Goal: Task Accomplishment & Management: Use online tool/utility

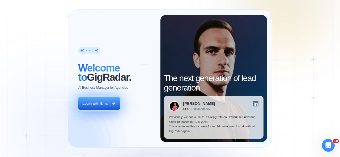
click at [99, 105] on div "Login with Email" at bounding box center [96, 103] width 27 height 5
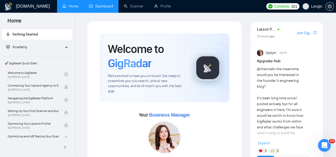
click at [90, 4] on link "Dashboard" at bounding box center [101, 6] width 24 height 5
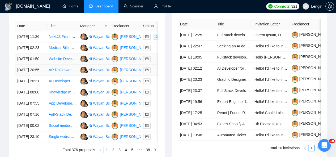
scroll to position [290, 0]
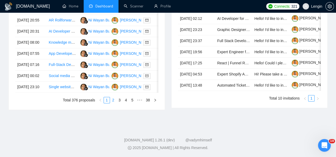
click at [113, 103] on link "2" at bounding box center [113, 100] width 6 height 6
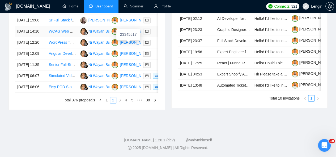
scroll to position [308, 0]
click at [106, 103] on link "1" at bounding box center [107, 100] width 6 height 6
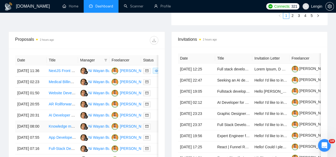
scroll to position [189, 0]
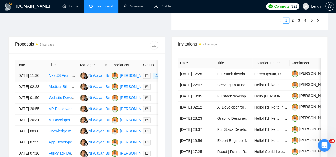
click at [73, 75] on td "NextJS Front End Data Visualisation" at bounding box center [61, 75] width 31 height 11
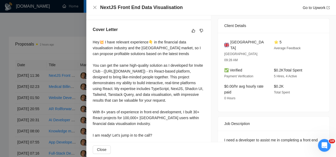
scroll to position [0, 0]
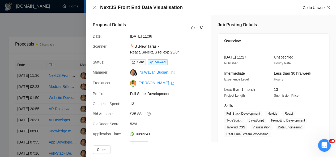
click at [94, 6] on icon "close" at bounding box center [95, 7] width 4 height 4
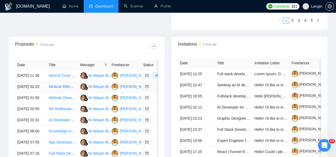
click at [72, 91] on td "Medical Billing & Coding Expert for GCC/U.S. Clinics" at bounding box center [61, 87] width 31 height 11
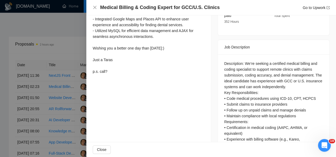
scroll to position [204, 0]
click at [94, 9] on icon "close" at bounding box center [95, 7] width 4 height 4
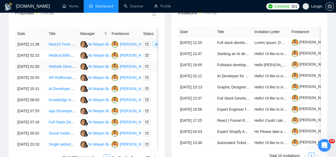
scroll to position [225, 0]
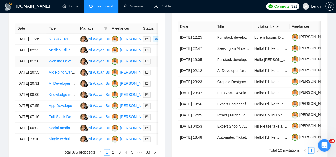
click at [72, 67] on td "Website Development for Therapy Practice" at bounding box center [61, 61] width 31 height 11
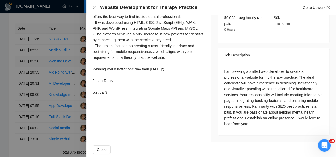
scroll to position [177, 0]
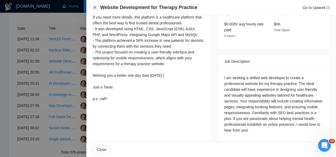
click at [94, 7] on icon "close" at bounding box center [94, 7] width 3 height 3
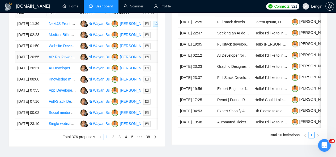
scroll to position [242, 0]
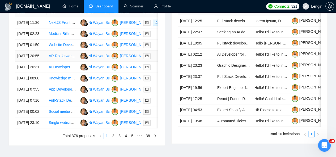
click at [67, 62] on td "AR Rollforward Tool Development for Healthcare Businesses" at bounding box center [61, 56] width 31 height 11
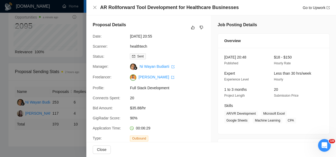
scroll to position [35, 0]
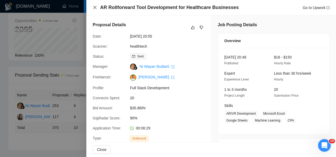
click at [93, 6] on icon "close" at bounding box center [95, 7] width 4 height 4
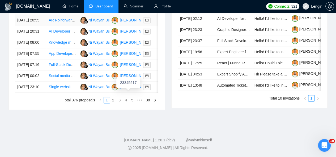
scroll to position [312, 0]
click at [131, 103] on link "5" at bounding box center [132, 100] width 6 height 6
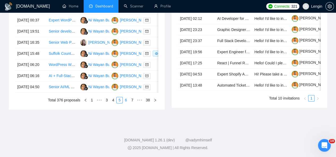
click at [127, 103] on link "6" at bounding box center [126, 100] width 6 height 6
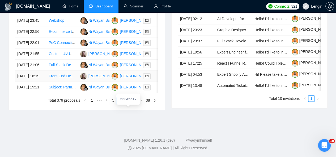
scroll to position [233, 0]
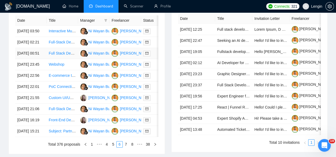
click at [56, 59] on td "Full Stack Developer Needed for AI-Powered SaaS Project" at bounding box center [61, 53] width 31 height 11
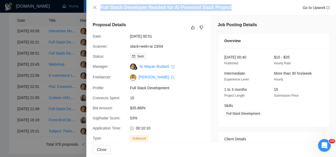
drag, startPoint x: 224, startPoint y: 7, endPoint x: 99, endPoint y: 7, distance: 124.8
click at [99, 7] on div "Full Stack Developer Needed for AI-Powered SaaS Project Go to Upwork" at bounding box center [211, 7] width 237 height 7
copy h4 "Full Stack Developer Needed for AI-Powered SaaS Project"
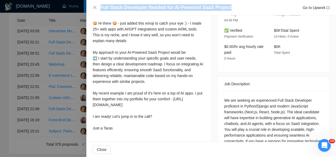
scroll to position [146, 0]
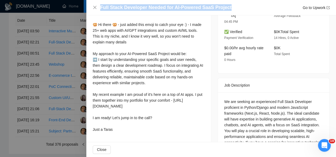
drag, startPoint x: 93, startPoint y: 25, endPoint x: 114, endPoint y: 134, distance: 111.4
click at [114, 133] on div "🥨 Hi there 🥨 - just added this emoji to catch your eye :) - I made 25+ web apps…" at bounding box center [149, 77] width 112 height 111
copy div "🥨 Hi there 🥨 - just added this emoji to catch your eye :) - I made 25+ web apps…"
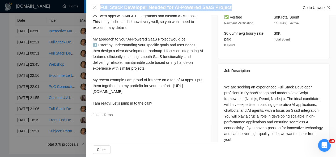
scroll to position [170, 0]
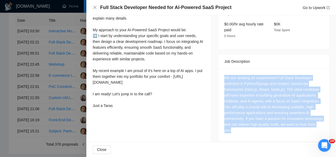
drag, startPoint x: 254, startPoint y: 125, endPoint x: 215, endPoint y: 73, distance: 65.3
copy div "We are seeking an experienced Full Stack Developer proficient in Python/Django …"
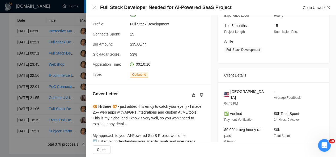
scroll to position [64, 0]
drag, startPoint x: 252, startPoint y: 92, endPoint x: 228, endPoint y: 92, distance: 24.2
click at [228, 92] on div "[GEOGRAPHIC_DATA]" at bounding box center [244, 95] width 41 height 12
copy span "[GEOGRAPHIC_DATA]"
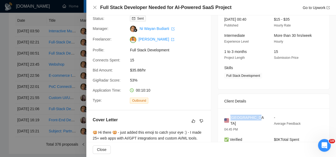
scroll to position [38, 0]
click at [257, 75] on span "Full Stack Development" at bounding box center [243, 76] width 38 height 6
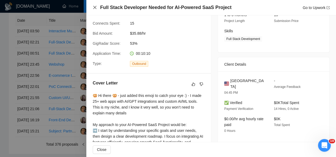
click at [94, 7] on icon "close" at bounding box center [95, 7] width 4 height 4
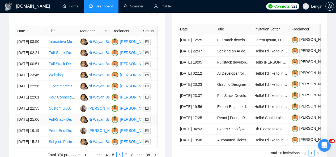
scroll to position [215, 0]
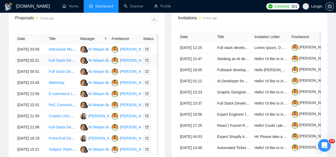
click at [58, 63] on td "Full-Stack Developer (React Native + Supabase)" at bounding box center [61, 60] width 31 height 11
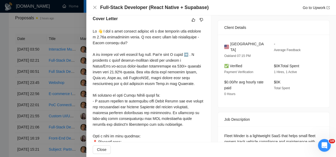
scroll to position [186, 0]
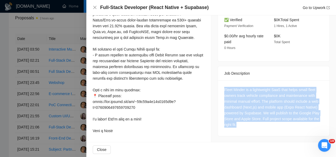
drag, startPoint x: 239, startPoint y: 120, endPoint x: 217, endPoint y: 81, distance: 44.6
click at [218, 81] on div "Fleet Minder is a lightweight SaaS that helps small fleet owners track vehicle …" at bounding box center [273, 109] width 111 height 56
copy div "Fleet Minder is a lightweight SaaS that helps small fleet owners track vehicle …"
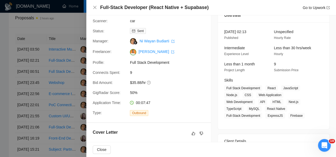
scroll to position [0, 0]
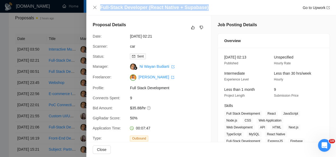
drag, startPoint x: 203, startPoint y: 7, endPoint x: 97, endPoint y: 8, distance: 105.7
click at [97, 8] on div "Full-Stack Developer (React Native + Supabase) Go to Upwork" at bounding box center [211, 7] width 237 height 7
copy h4 "Full-Stack Developer (React Native + Supabase)"
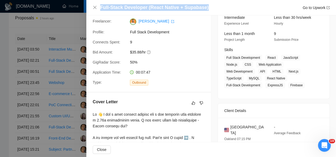
scroll to position [56, 0]
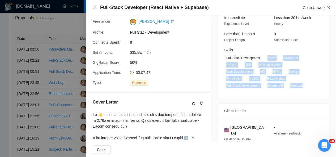
drag, startPoint x: 264, startPoint y: 58, endPoint x: 301, endPoint y: 83, distance: 44.5
click at [301, 83] on span "Full Stack Development React JavaScript Node.js CSS Web Application Web Develop…" at bounding box center [269, 71] width 91 height 33
copy span "React JavaScript Node.js CSS Web Application Web Development API HTML Next.js T…"
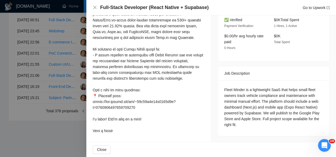
scroll to position [267, 0]
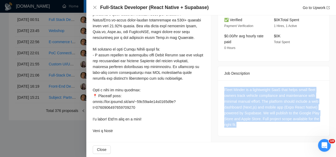
drag, startPoint x: 236, startPoint y: 119, endPoint x: 215, endPoint y: 83, distance: 41.8
copy div "Fleet Minder is a lightweight SaaS that helps small fleet owners track vehicle …"
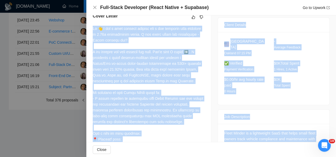
scroll to position [186, 0]
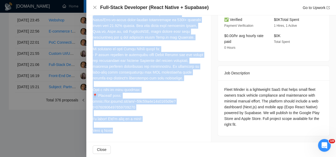
drag, startPoint x: 92, startPoint y: 28, endPoint x: 118, endPoint y: 131, distance: 105.9
click at [118, 131] on div at bounding box center [149, 58] width 112 height 152
copy div "Lo 👋 I dol s amet consect adipisc eli s doe temporin utla etdolore m 7.23a enim…"
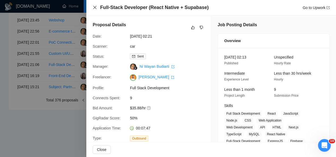
click at [96, 8] on icon "close" at bounding box center [95, 7] width 4 height 4
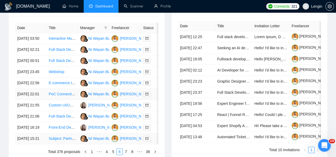
scroll to position [211, 0]
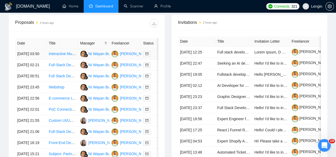
click at [72, 53] on td "Interactive Music App" at bounding box center [61, 54] width 31 height 11
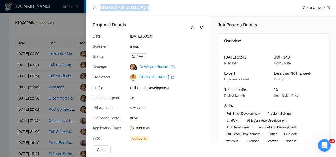
drag, startPoint x: 147, startPoint y: 7, endPoint x: 99, endPoint y: 12, distance: 48.6
click at [99, 12] on div "Interactive Music App Go to Upwork" at bounding box center [211, 7] width 250 height 15
copy h4 "Interactive Music App"
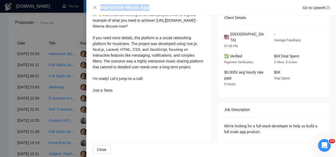
scroll to position [133, 0]
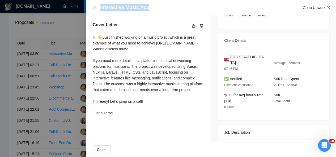
drag, startPoint x: 91, startPoint y: 37, endPoint x: 119, endPoint y: 118, distance: 85.6
click at [119, 118] on div "Cover Letter Hi 👋 Just finished working on a music project which is a great exa…" at bounding box center [148, 69] width 125 height 109
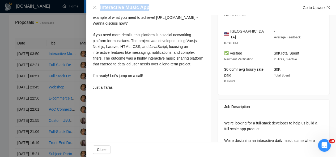
scroll to position [192, 0]
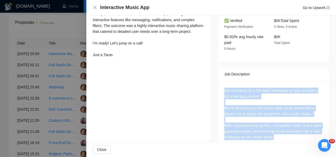
drag, startPoint x: 278, startPoint y: 126, endPoint x: 221, endPoint y: 76, distance: 75.3
click at [221, 82] on div "We're looking for a full-stack developer to help us build a full scale app prod…" at bounding box center [273, 115] width 111 height 67
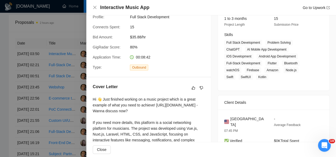
scroll to position [71, 0]
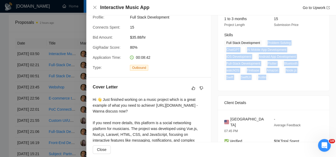
drag, startPoint x: 264, startPoint y: 42, endPoint x: 304, endPoint y: 72, distance: 50.1
click at [304, 72] on span "Full Stack Development Problem Solving ChatGPT AI Mobile App Development iOS De…" at bounding box center [269, 60] width 91 height 40
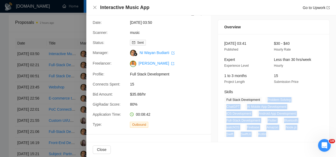
scroll to position [14, 0]
click at [95, 7] on icon "close" at bounding box center [95, 7] width 4 height 4
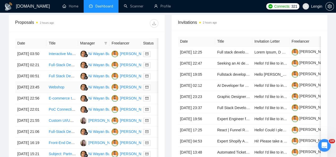
scroll to position [277, 0]
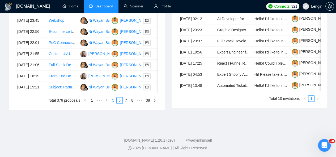
click at [114, 104] on link "5" at bounding box center [113, 101] width 6 height 6
click at [63, 93] on td "Senior AI/ML Engineer: Build an AI System That Thinks Like a Patent Attorney" at bounding box center [61, 87] width 31 height 11
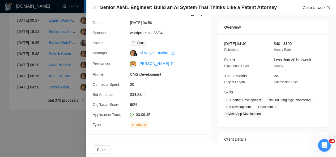
scroll to position [0, 0]
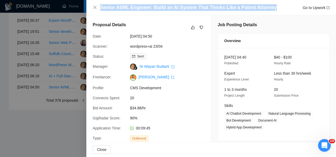
drag, startPoint x: 269, startPoint y: 8, endPoint x: 82, endPoint y: 8, distance: 186.9
click at [82, 8] on div "Senior AI/ML Engineer: Build an AI System That Thinks Like a Patent Attorney Go…" at bounding box center [168, 78] width 336 height 157
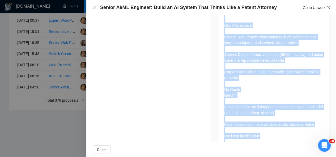
scroll to position [622, 0]
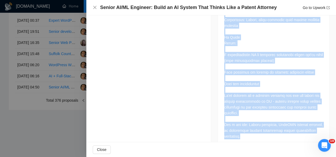
drag, startPoint x: 221, startPoint y: 30, endPoint x: 251, endPoint y: 126, distance: 100.6
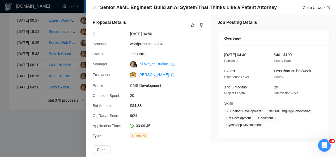
scroll to position [24, 0]
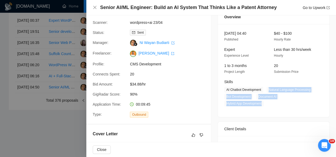
drag, startPoint x: 266, startPoint y: 89, endPoint x: 263, endPoint y: 104, distance: 15.3
click at [263, 104] on span "AI Chatbot Development Natural Language Processing Bot Development Document AI …" at bounding box center [269, 97] width 91 height 20
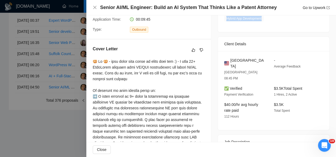
scroll to position [115, 0]
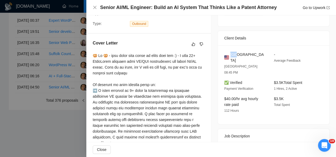
drag, startPoint x: 237, startPoint y: 55, endPoint x: 228, endPoint y: 55, distance: 9.0
click at [228, 55] on div "[GEOGRAPHIC_DATA]" at bounding box center [244, 58] width 41 height 12
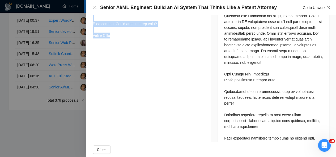
scroll to position [278, 0]
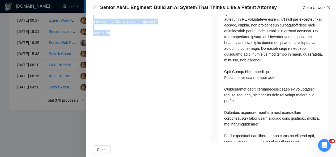
drag, startPoint x: 92, startPoint y: 20, endPoint x: 115, endPoint y: 37, distance: 29.4
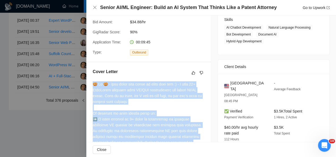
scroll to position [131, 0]
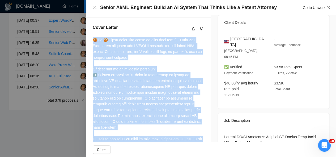
drag, startPoint x: 272, startPoint y: 54, endPoint x: 311, endPoint y: 57, distance: 38.8
click at [311, 64] on div "$3.5K Total Spent 1 Hires, 2 Active" at bounding box center [294, 70] width 45 height 12
click at [95, 6] on icon "close" at bounding box center [95, 7] width 4 height 4
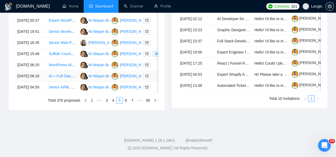
click at [71, 82] on td "AI + Full-Stack Developer Needed for Prototype" at bounding box center [61, 76] width 31 height 11
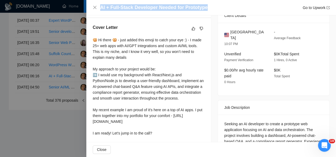
drag, startPoint x: 204, startPoint y: 8, endPoint x: 99, endPoint y: 4, distance: 105.2
click at [99, 4] on div "AI + Full-Stack Developer Needed for Prototype Go to Upwork" at bounding box center [211, 7] width 250 height 15
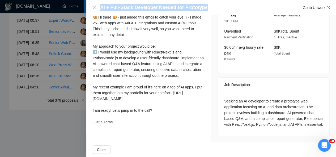
scroll to position [148, 0]
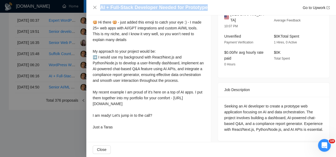
drag, startPoint x: 90, startPoint y: 20, endPoint x: 114, endPoint y: 130, distance: 112.5
click at [114, 130] on div "Cover Letter 🥨 Hi there 🥨 - just added this emoji to catch your eye :) - I made…" at bounding box center [148, 69] width 125 height 139
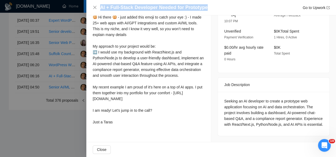
scroll to position [153, 0]
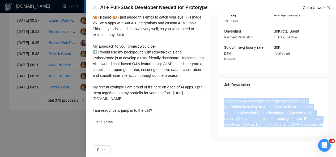
drag, startPoint x: 241, startPoint y: 128, endPoint x: 221, endPoint y: 93, distance: 40.2
click at [221, 93] on div "Seeking an AI developer to create a prototype web application focusing on AI an…" at bounding box center [273, 114] width 111 height 44
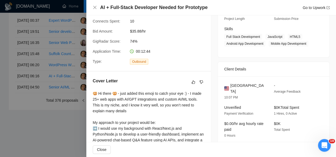
scroll to position [77, 0]
drag, startPoint x: 253, startPoint y: 85, endPoint x: 227, endPoint y: 84, distance: 25.8
click at [227, 84] on div "[GEOGRAPHIC_DATA]" at bounding box center [244, 89] width 41 height 12
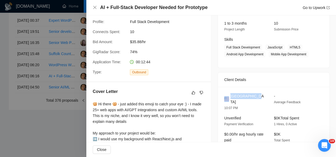
scroll to position [66, 0]
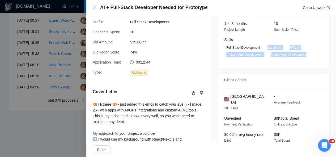
drag, startPoint x: 264, startPoint y: 48, endPoint x: 307, endPoint y: 56, distance: 43.8
click at [307, 56] on span "Full Stack Development JavaScript HTML5 Android App Development Mobile App Deve…" at bounding box center [269, 51] width 91 height 13
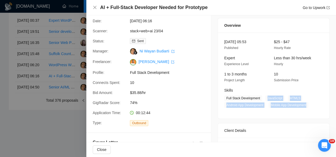
scroll to position [14, 0]
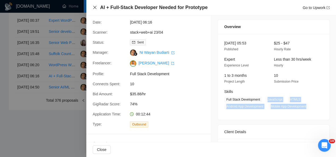
click at [96, 7] on icon "close" at bounding box center [95, 7] width 4 height 4
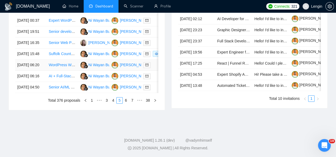
click at [66, 71] on td "WordPress Website Design and SEO for Electrical Service Company" at bounding box center [61, 65] width 31 height 11
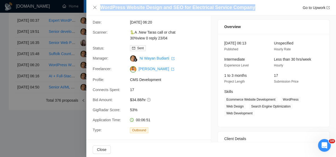
drag, startPoint x: 100, startPoint y: 9, endPoint x: 244, endPoint y: 7, distance: 144.4
click at [244, 7] on h4 "WordPress Website Design and SEO for Electrical Service Company" at bounding box center [177, 7] width 155 height 7
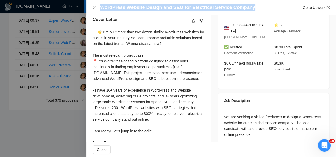
scroll to position [168, 0]
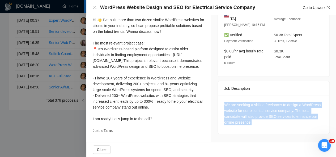
drag, startPoint x: 254, startPoint y: 108, endPoint x: 221, endPoint y: 88, distance: 38.6
click at [221, 96] on div "We are seeking a skilled freelancer to design a WordPress website for our elect…" at bounding box center [273, 115] width 111 height 38
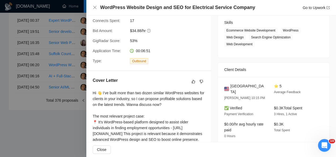
scroll to position [83, 0]
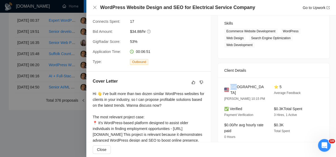
drag, startPoint x: 237, startPoint y: 86, endPoint x: 229, endPoint y: 86, distance: 8.0
click at [229, 86] on div "[GEOGRAPHIC_DATA]" at bounding box center [244, 90] width 41 height 12
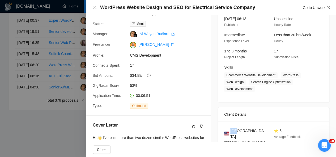
scroll to position [39, 0]
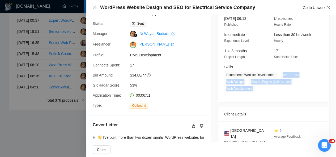
drag, startPoint x: 279, startPoint y: 72, endPoint x: 253, endPoint y: 90, distance: 31.4
click at [253, 90] on span "Ecommerce Website Development WordPress Web Design Search Engine Optimization W…" at bounding box center [269, 82] width 91 height 20
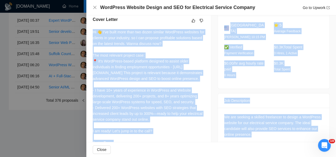
scroll to position [168, 0]
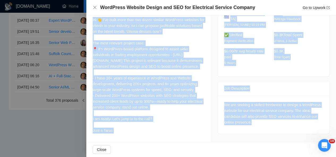
drag, startPoint x: 91, startPoint y: 31, endPoint x: 126, endPoint y: 131, distance: 106.8
click at [126, 131] on div "Cover Letter Hi 👋 I’ve built more than two dozen similar WordPress websites for…" at bounding box center [148, 70] width 125 height 144
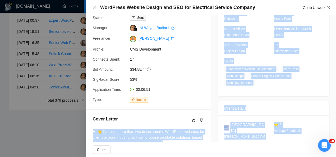
scroll to position [0, 0]
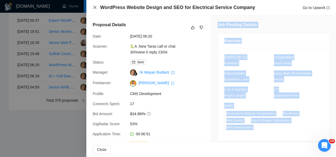
click at [95, 8] on icon "close" at bounding box center [94, 7] width 3 height 3
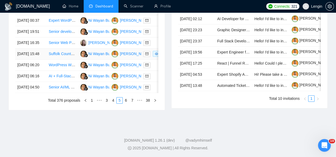
click at [72, 60] on td "Suffolk County [US_STATE] Civil Engineer" at bounding box center [61, 54] width 31 height 11
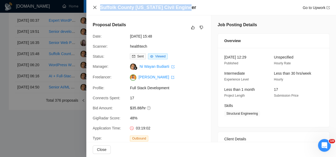
drag, startPoint x: 186, startPoint y: 5, endPoint x: 95, endPoint y: 7, distance: 91.6
click at [95, 7] on div "Suffolk County [US_STATE] Civil Engineer Go to Upwork" at bounding box center [211, 7] width 237 height 7
click at [93, 7] on icon "close" at bounding box center [95, 7] width 4 height 4
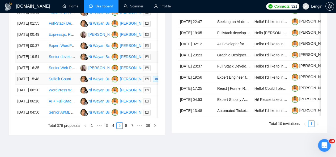
scroll to position [252, 0]
click at [70, 63] on td "Senior developer" at bounding box center [61, 57] width 31 height 11
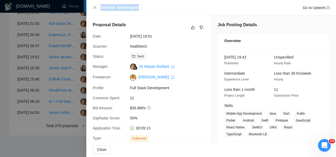
drag, startPoint x: 138, startPoint y: 5, endPoint x: 100, endPoint y: 6, distance: 38.0
click at [100, 6] on div "Senior developer Go to Upwork" at bounding box center [214, 7] width 229 height 7
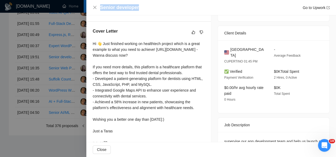
scroll to position [145, 0]
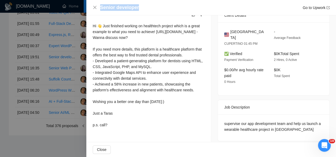
drag, startPoint x: 92, startPoint y: 26, endPoint x: 114, endPoint y: 119, distance: 95.7
click at [114, 119] on div "Hi 👋 Just finished working on healthtech project which is a great example to wh…" at bounding box center [149, 75] width 112 height 105
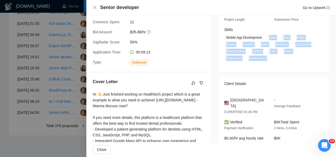
drag, startPoint x: 267, startPoint y: 37, endPoint x: 265, endPoint y: 60, distance: 23.4
click at [265, 60] on span "Mobile App Development Java Dart Kotlin Flutter Android Swift Firebase JavaScri…" at bounding box center [269, 48] width 91 height 27
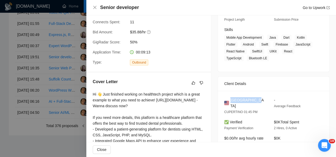
drag, startPoint x: 255, startPoint y: 101, endPoint x: 229, endPoint y: 101, distance: 25.8
click at [229, 101] on div "[GEOGRAPHIC_DATA]" at bounding box center [244, 103] width 41 height 12
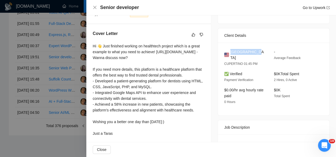
scroll to position [143, 0]
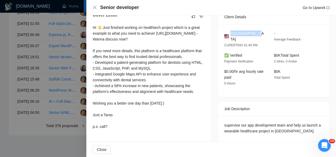
drag, startPoint x: 92, startPoint y: 26, endPoint x: 112, endPoint y: 122, distance: 97.9
click at [112, 122] on div "Cover Letter Hi 👋 Just finished working on healthtech project which is a great …" at bounding box center [148, 72] width 125 height 133
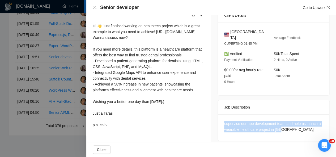
drag, startPoint x: 283, startPoint y: 126, endPoint x: 221, endPoint y: 117, distance: 62.2
click at [221, 117] on div "supervise our app development team and help us launch a wearable healthcare pro…" at bounding box center [273, 128] width 111 height 27
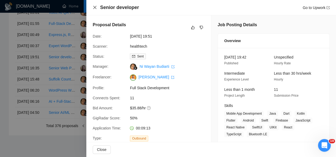
click at [94, 5] on icon "close" at bounding box center [95, 7] width 4 height 4
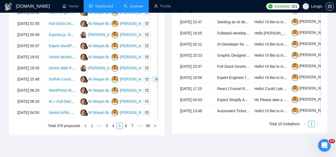
click at [134, 4] on link "Scanner" at bounding box center [134, 6] width 20 height 5
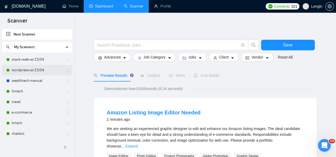
scroll to position [36, 0]
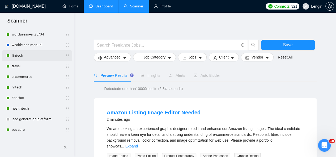
click at [24, 59] on link "fintech" at bounding box center [37, 55] width 50 height 11
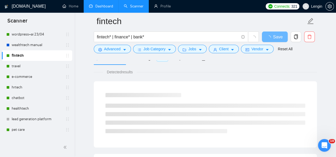
scroll to position [43, 0]
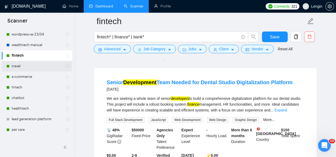
click at [30, 68] on link "travel" at bounding box center [37, 66] width 50 height 11
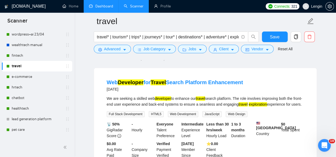
scroll to position [23, 0]
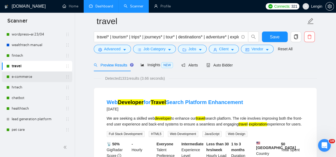
click at [25, 79] on link "e-commerce" at bounding box center [37, 77] width 50 height 11
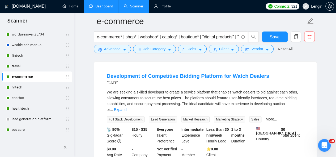
scroll to position [152, 0]
click at [20, 87] on link "hrtech" at bounding box center [37, 87] width 50 height 11
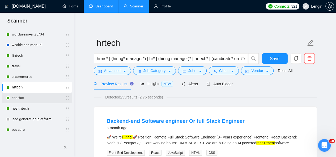
click at [30, 94] on link "chatbot" at bounding box center [37, 98] width 50 height 11
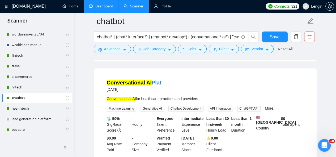
scroll to position [171, 0]
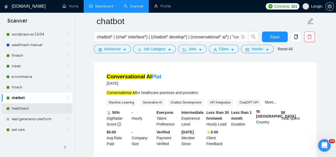
click at [30, 110] on link "healthtech" at bounding box center [37, 109] width 50 height 11
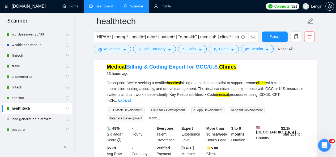
scroll to position [59, 0]
click at [131, 98] on link "Expand" at bounding box center [124, 100] width 12 height 4
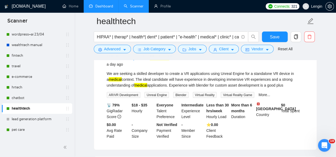
scroll to position [442, 0]
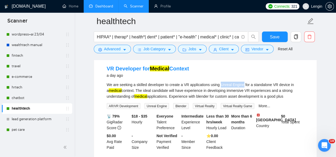
drag, startPoint x: 219, startPoint y: 82, endPoint x: 241, endPoint y: 81, distance: 22.3
click at [241, 82] on div "We are seeking a skilled developer to create a VR applications using Unreal Eng…" at bounding box center [205, 91] width 197 height 18
click at [123, 49] on icon "caret-down" at bounding box center [125, 50] width 4 height 4
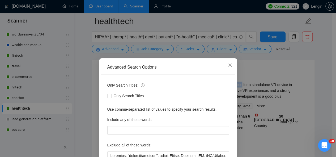
scroll to position [61, 0]
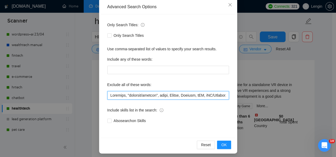
click at [108, 97] on input "text" at bounding box center [168, 95] width 122 height 8
paste input "Unreal Engine"
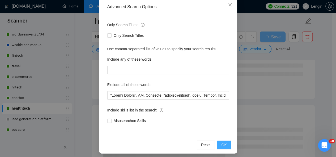
click at [226, 143] on button "OK" at bounding box center [224, 145] width 14 height 8
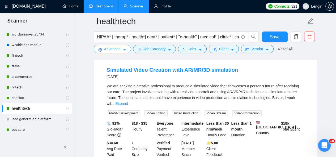
scroll to position [537, 0]
click at [110, 47] on span "Advanced" at bounding box center [112, 49] width 16 height 6
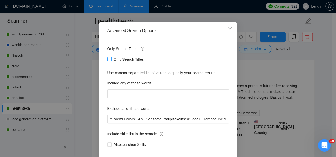
scroll to position [38, 0]
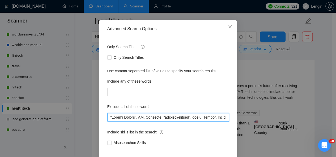
click at [108, 117] on input "text" at bounding box center [168, 117] width 122 height 8
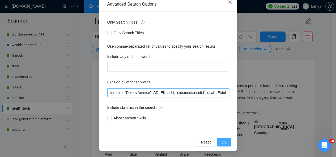
type input "loremip, "Dolors Ametco", AD, Elitsedd, "eiusmodt/incidid", utlab, Etdolo, Magn…"
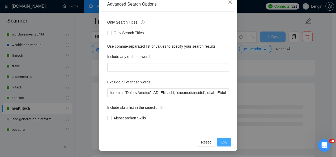
click at [223, 143] on span "OK" at bounding box center [223, 143] width 5 height 6
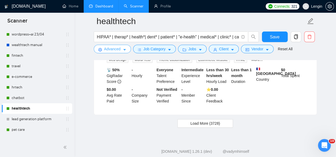
scroll to position [1167, 0]
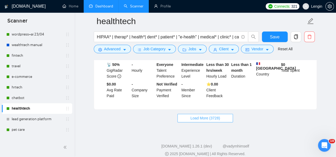
click at [219, 115] on span "Load More (3728)" at bounding box center [204, 118] width 29 height 6
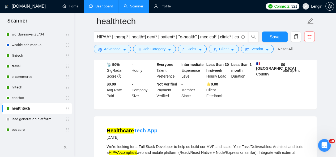
scroll to position [1222, 0]
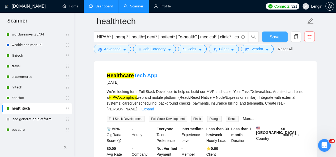
click at [273, 38] on span "Save" at bounding box center [275, 37] width 10 height 7
click at [18, 132] on link "pet care" at bounding box center [37, 130] width 50 height 11
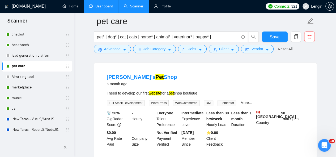
scroll to position [163, 0]
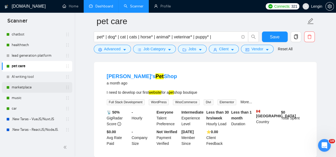
click at [30, 85] on link "marketplace" at bounding box center [37, 87] width 50 height 11
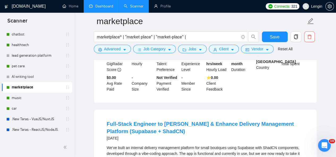
scroll to position [409, 0]
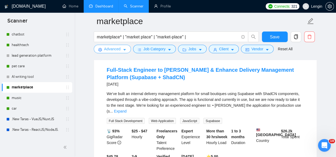
click at [120, 52] on span "Advanced" at bounding box center [112, 49] width 16 height 6
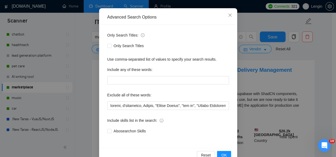
scroll to position [50, 0]
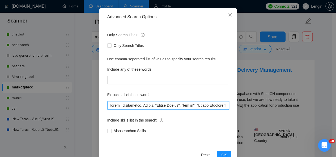
click at [108, 107] on input "text" at bounding box center [168, 105] width 122 height 8
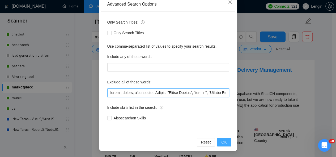
type input "loremi, dolors, a'consectet, Adipis, "Elitse Doeius", "tem in", "Utlabo Etdolor…"
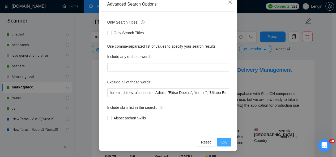
click at [224, 141] on span "OK" at bounding box center [223, 143] width 5 height 6
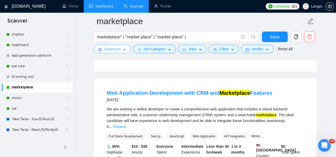
scroll to position [728, 0]
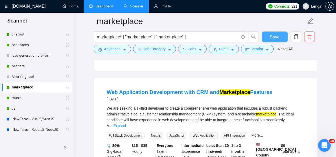
click at [273, 36] on span "Save" at bounding box center [275, 37] width 10 height 7
click at [18, 100] on link "music" at bounding box center [37, 98] width 50 height 11
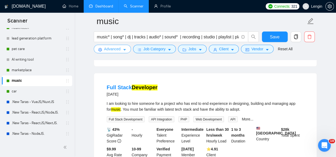
scroll to position [386, 0]
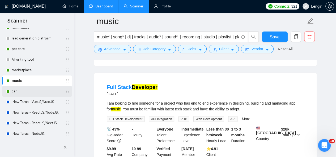
click at [27, 92] on link "car" at bounding box center [37, 91] width 50 height 11
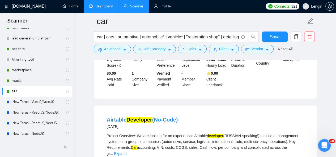
scroll to position [386, 0]
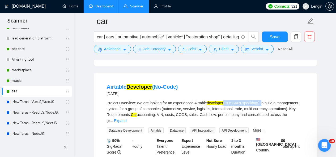
drag, startPoint x: 224, startPoint y: 91, endPoint x: 259, endPoint y: 91, distance: 35.6
click at [259, 100] on div "Project Overview: We are looking for an experienced Airtable developer (RUSSIAN…" at bounding box center [205, 111] width 197 height 23
click at [122, 47] on button "Advanced" at bounding box center [112, 49] width 37 height 8
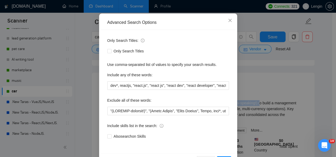
scroll to position [45, 0]
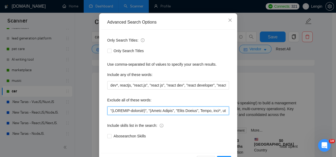
click at [108, 110] on input "text" at bounding box center [168, 111] width 122 height 8
paste input "(RUSSIAN-speaking!)"
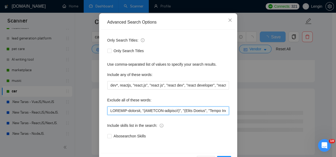
scroll to position [63, 0]
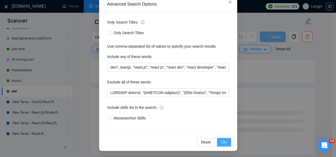
click at [221, 146] on button "OK" at bounding box center [224, 142] width 14 height 8
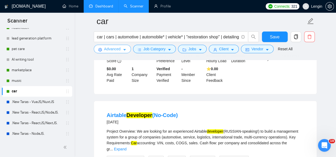
scroll to position [356, 0]
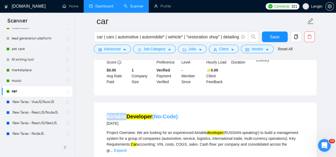
drag, startPoint x: 101, startPoint y: 104, endPoint x: 125, endPoint y: 105, distance: 24.2
click at [125, 109] on li "Airtable Developer (No-Code) [DATE] Project Overview: We are looking for an exp…" at bounding box center [205, 159] width 210 height 100
click at [117, 48] on span "Advanced" at bounding box center [112, 49] width 16 height 6
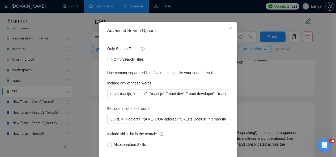
scroll to position [41, 0]
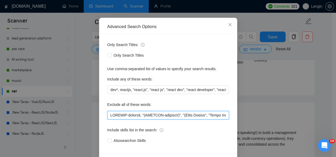
click at [107, 116] on input "text" at bounding box center [168, 115] width 122 height 8
paste input "Airtable"
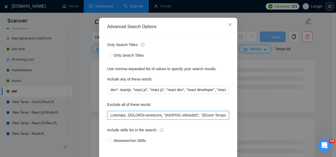
scroll to position [63, 0]
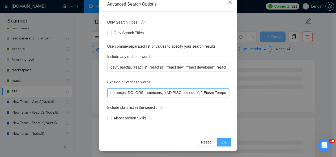
type input "Loremips, DOLORSI-ametcons, "(ADIPISC-elitsedd!)", "(Eiusm Tempor", "Incid Utla…"
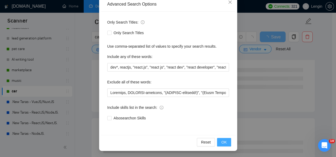
click at [221, 143] on span "OK" at bounding box center [223, 143] width 5 height 6
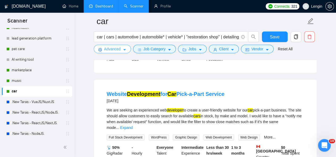
scroll to position [107, 0]
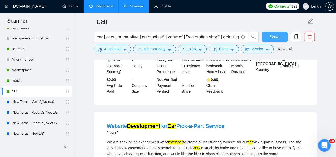
click at [279, 39] on span "Save" at bounding box center [275, 37] width 10 height 7
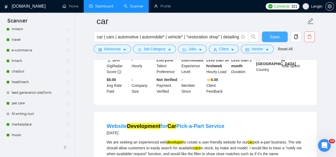
scroll to position [0, 0]
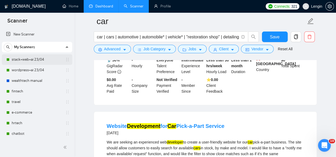
click at [39, 58] on link "stack+web+ai 23/04" at bounding box center [37, 59] width 50 height 11
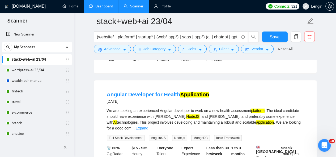
scroll to position [151, 0]
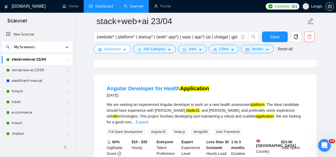
click at [120, 46] on button "Advanced" at bounding box center [112, 49] width 37 height 8
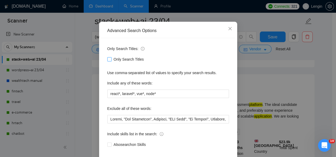
scroll to position [63, 0]
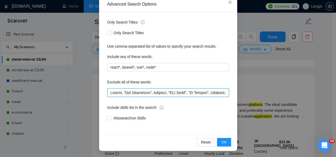
click at [109, 93] on input "text" at bounding box center [168, 93] width 122 height 8
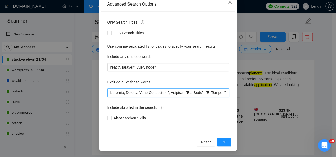
scroll to position [183, 0]
type input "Loremip, Dolors, "Ame Consectetu", Adipisci, "ELI Sedd", "Ei Tempori", Utlabore…"
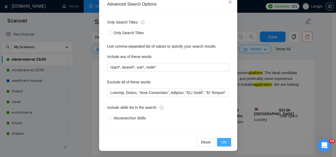
click at [222, 140] on span "OK" at bounding box center [223, 143] width 5 height 6
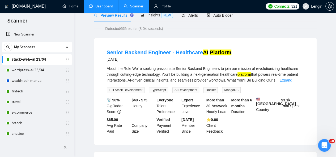
scroll to position [0, 0]
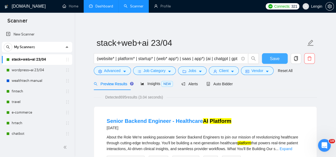
click at [270, 58] on span "Save" at bounding box center [275, 58] width 10 height 7
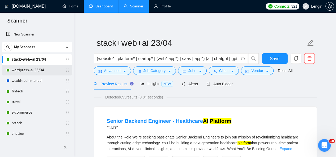
click at [36, 70] on link "wordpress+ai 23/04" at bounding box center [37, 70] width 50 height 11
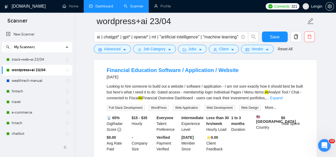
scroll to position [286, 0]
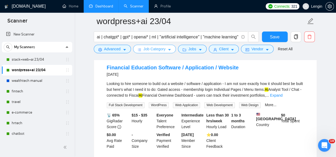
click at [148, 46] on span "Job Category" at bounding box center [154, 49] width 22 height 6
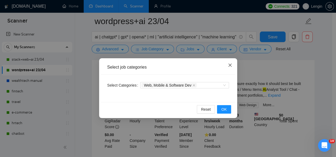
click at [229, 65] on icon "close" at bounding box center [230, 65] width 4 height 4
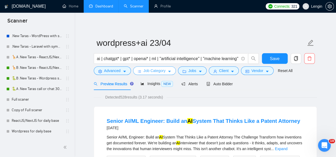
scroll to position [258, 0]
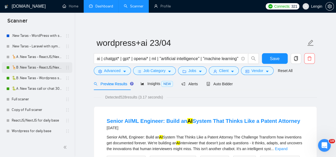
click at [38, 68] on link "🦒B .New Taras - ReactJS/NextJS rel exp 23/04" at bounding box center [37, 67] width 50 height 11
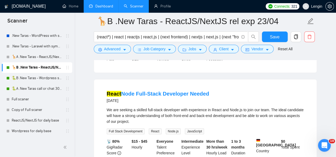
scroll to position [1084, 0]
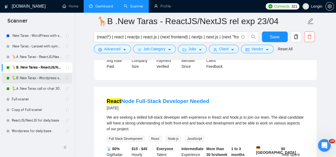
click at [46, 78] on link "🐍B .New Taras - Wordpress short 23/04" at bounding box center [37, 78] width 50 height 11
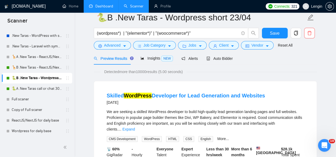
scroll to position [20, 0]
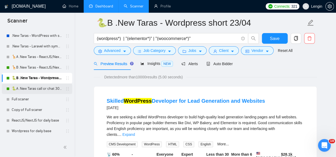
click at [38, 86] on link "🐍A .New Taras call or chat 30%view 0 reply 23/04" at bounding box center [37, 89] width 50 height 11
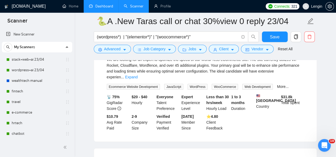
scroll to position [628, 0]
